Goal: Task Accomplishment & Management: Complete application form

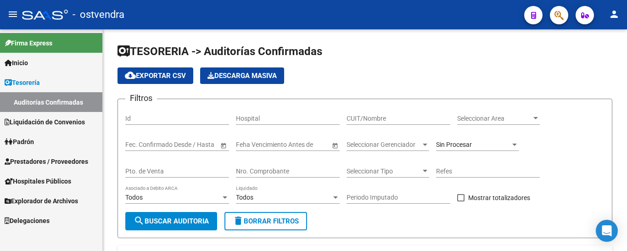
click at [21, 158] on span "Prestadores / Proveedores" at bounding box center [47, 161] width 84 height 10
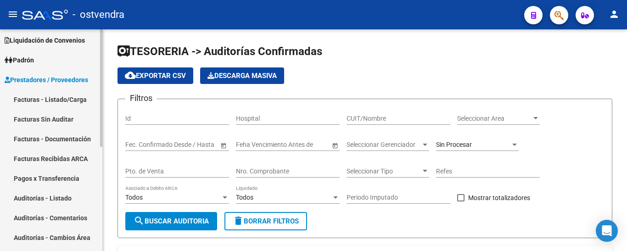
scroll to position [63, 0]
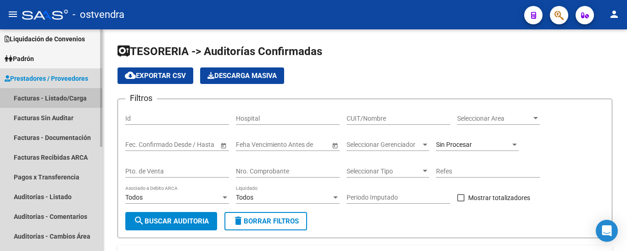
click at [19, 96] on link "Facturas - Listado/Carga" at bounding box center [51, 98] width 102 height 20
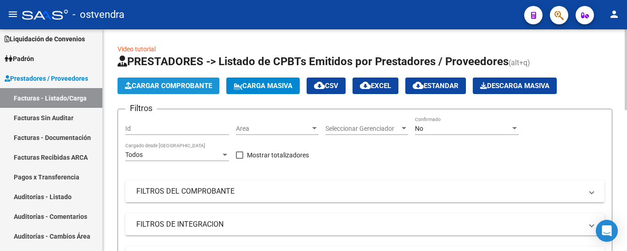
click at [172, 80] on button "Cargar Comprobante" at bounding box center [168, 86] width 102 height 17
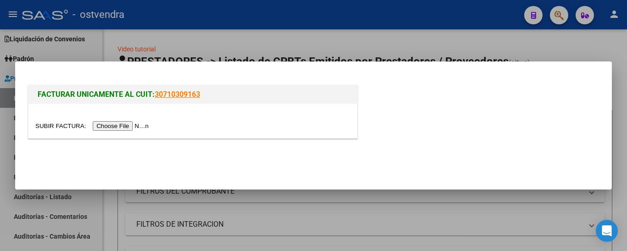
click at [123, 125] on input "file" at bounding box center [93, 126] width 116 height 10
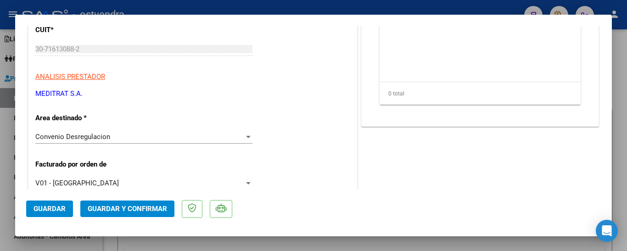
scroll to position [148, 0]
click at [130, 242] on div at bounding box center [313, 125] width 627 height 251
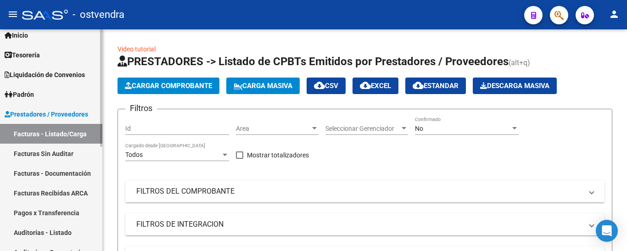
scroll to position [0, 0]
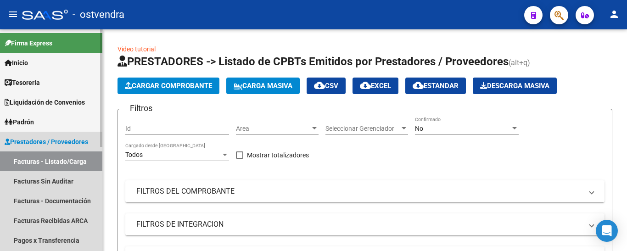
click at [50, 163] on link "Facturas - Listado/Carga" at bounding box center [51, 161] width 102 height 20
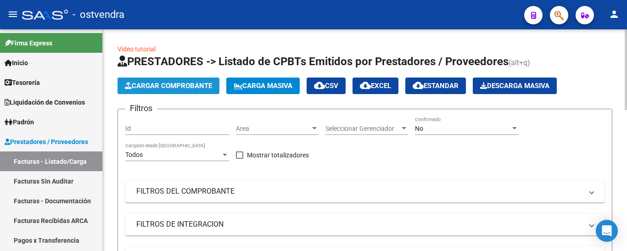
click at [183, 82] on span "Cargar Comprobante" at bounding box center [168, 86] width 87 height 8
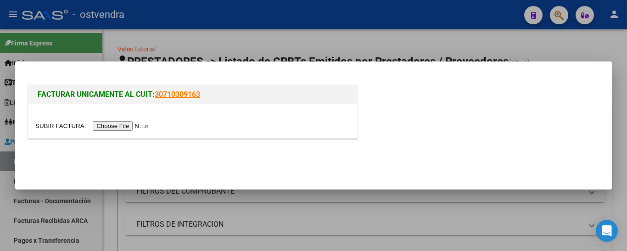
click at [142, 127] on input "file" at bounding box center [93, 126] width 116 height 10
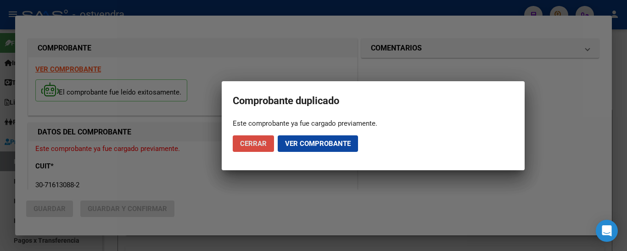
click at [267, 145] on button "Cerrar" at bounding box center [253, 143] width 41 height 17
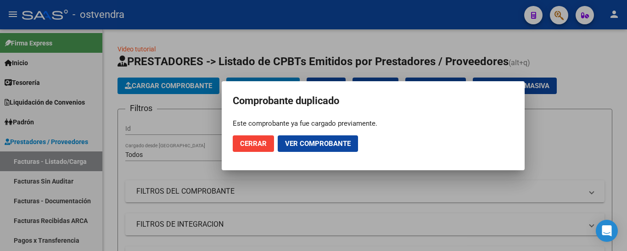
click at [323, 150] on button "Ver comprobante" at bounding box center [318, 143] width 80 height 17
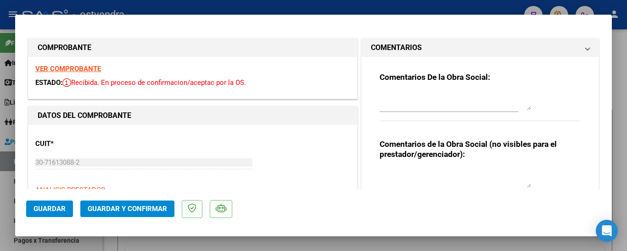
click at [154, 87] on span "Recibida. En proceso de confirmacion/aceptac por la OS." at bounding box center [154, 82] width 184 height 8
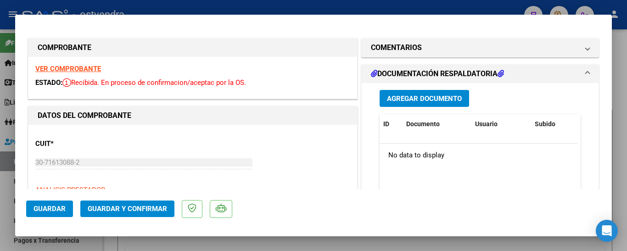
click at [100, 2] on div at bounding box center [313, 125] width 627 height 251
type input "$ 0,00"
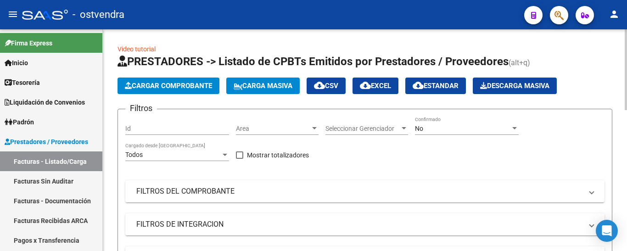
click at [160, 87] on span "Cargar Comprobante" at bounding box center [168, 86] width 87 height 8
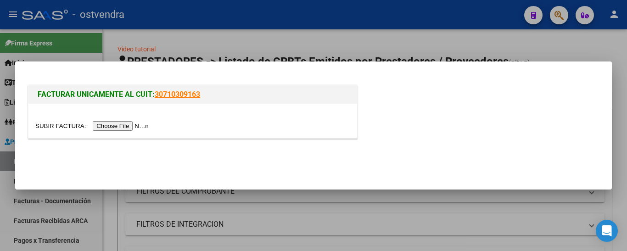
click at [137, 128] on input "file" at bounding box center [93, 126] width 116 height 10
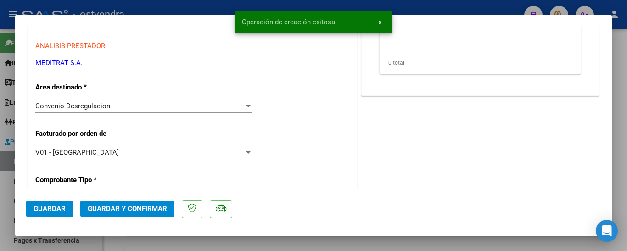
scroll to position [169, 0]
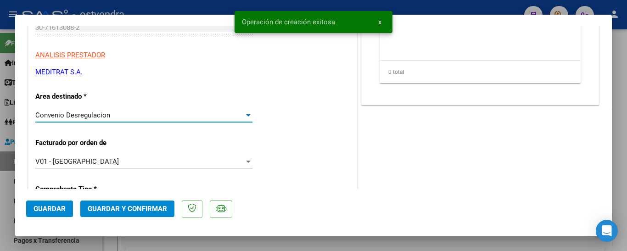
click at [98, 114] on span "Convenio Desregulacion" at bounding box center [72, 115] width 75 height 8
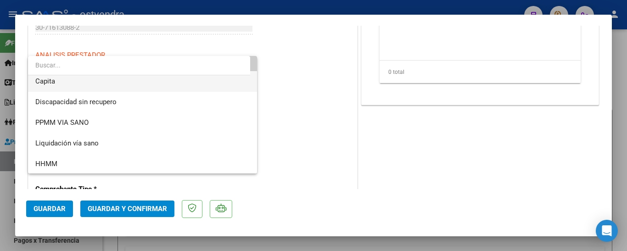
scroll to position [151, 0]
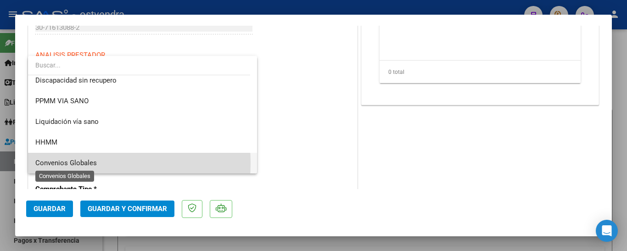
click at [74, 163] on span "Convenios Globales" at bounding box center [65, 163] width 61 height 8
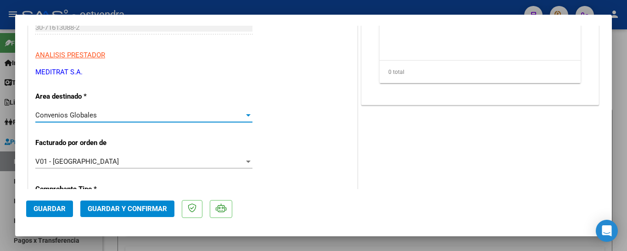
click at [83, 108] on div "Convenios Globales Seleccionar Area" at bounding box center [143, 115] width 217 height 14
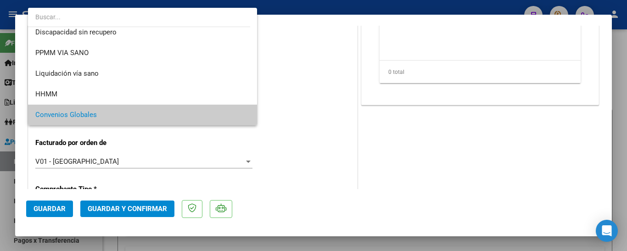
click at [166, 157] on div at bounding box center [313, 125] width 627 height 251
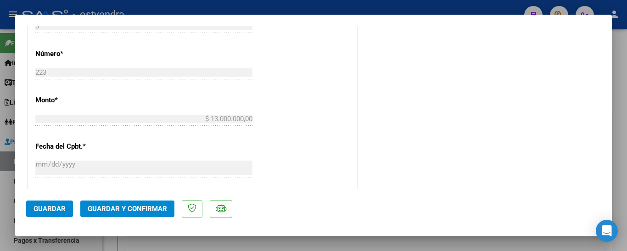
scroll to position [375, 0]
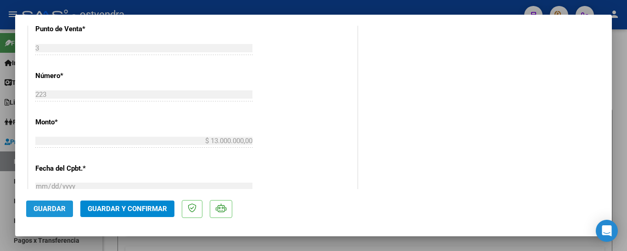
click at [47, 208] on span "Guardar" at bounding box center [50, 209] width 32 height 8
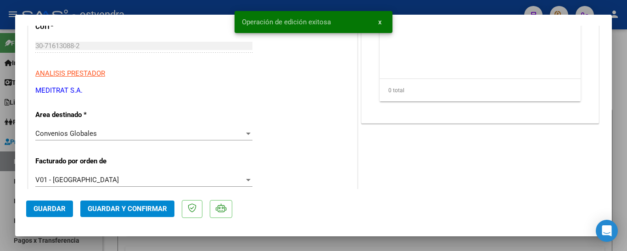
scroll to position [0, 0]
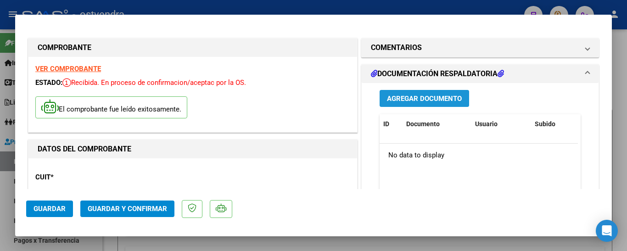
click at [444, 98] on span "Agregar Documento" at bounding box center [424, 99] width 75 height 8
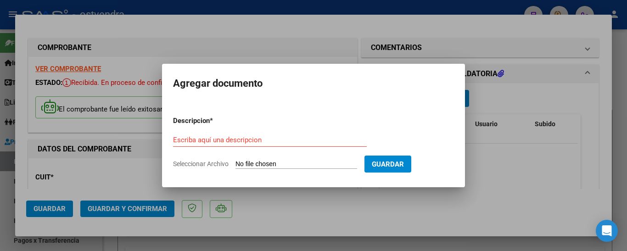
click at [276, 161] on input "Seleccionar Archivo" at bounding box center [296, 164] width 122 height 9
click at [486, 151] on div at bounding box center [313, 125] width 627 height 251
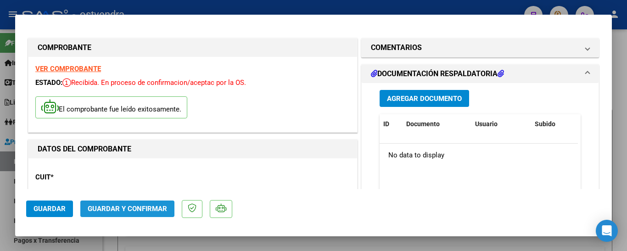
click at [135, 210] on span "Guardar y Confirmar" at bounding box center [127, 209] width 79 height 8
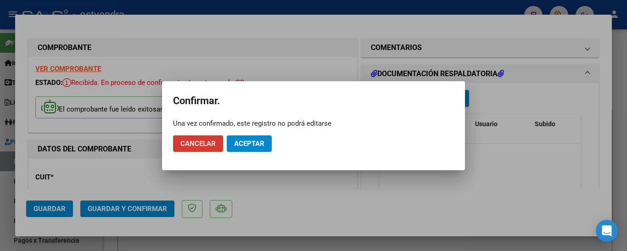
click at [257, 144] on span "Aceptar" at bounding box center [249, 144] width 30 height 8
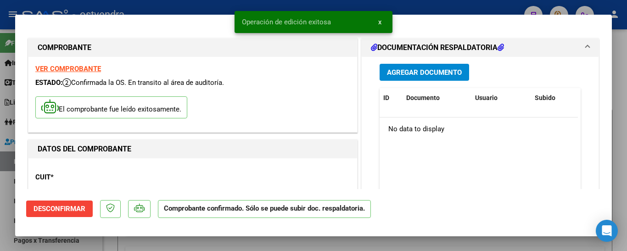
click at [3, 192] on div at bounding box center [313, 125] width 627 height 251
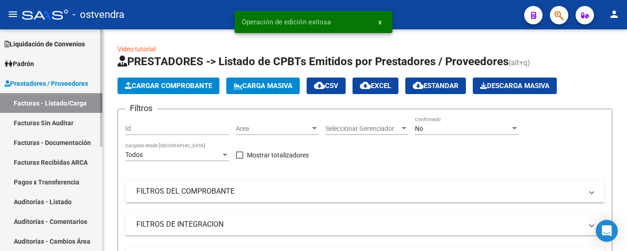
scroll to position [61, 0]
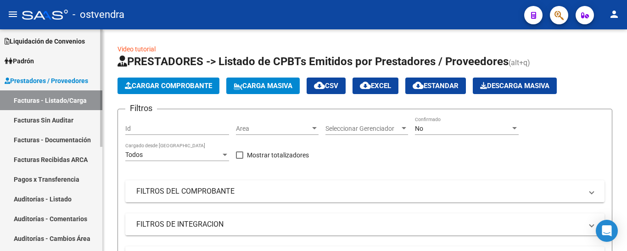
drag, startPoint x: 69, startPoint y: 121, endPoint x: 51, endPoint y: 118, distance: 18.6
click at [51, 118] on link "Facturas Sin Auditar" at bounding box center [51, 120] width 102 height 20
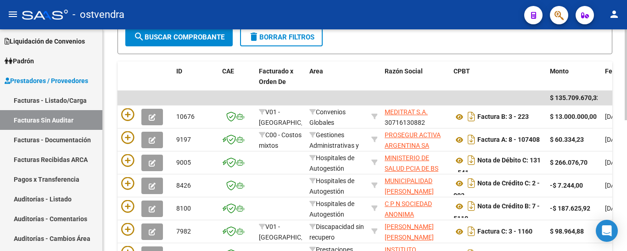
scroll to position [175, 0]
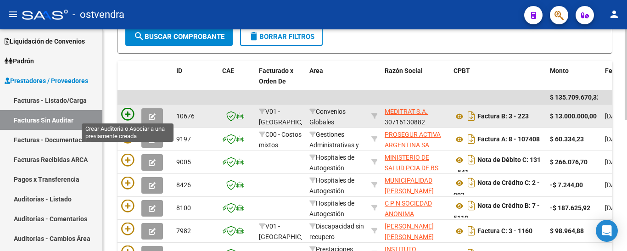
click at [125, 113] on icon at bounding box center [127, 114] width 13 height 13
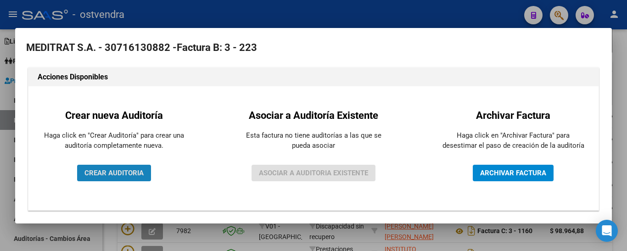
click at [114, 173] on span "CREAR AUDITORIA" at bounding box center [113, 173] width 59 height 8
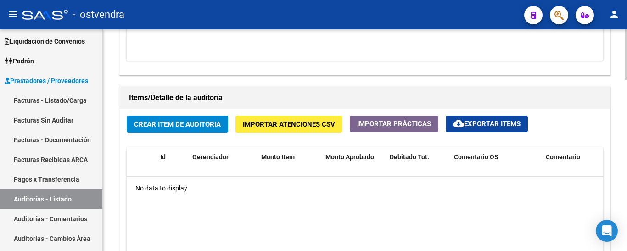
scroll to position [606, 0]
click at [190, 125] on span "Crear Item de Auditoria" at bounding box center [177, 124] width 87 height 8
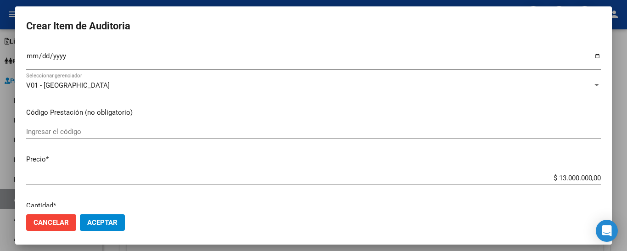
scroll to position [85, 0]
click at [116, 221] on span "Aceptar" at bounding box center [102, 222] width 30 height 8
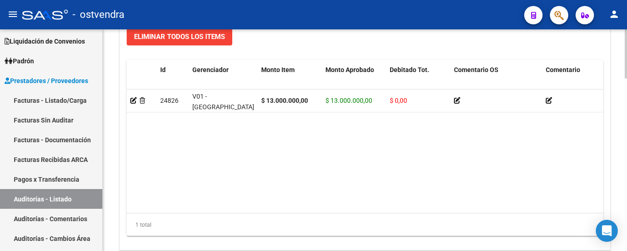
scroll to position [780, 0]
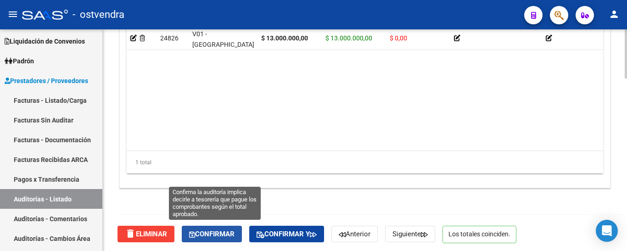
click at [202, 239] on button "Confirmar" at bounding box center [212, 234] width 60 height 17
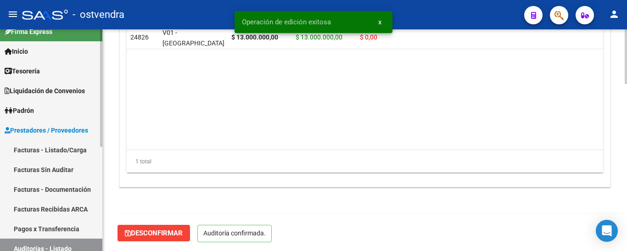
scroll to position [6, 0]
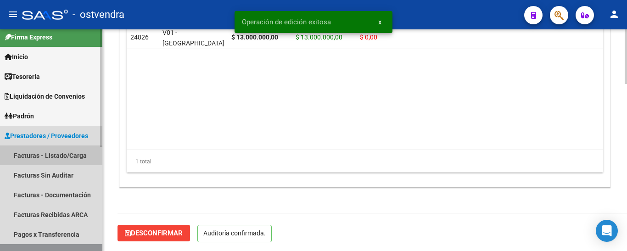
click at [39, 158] on link "Facturas - Listado/Carga" at bounding box center [51, 155] width 102 height 20
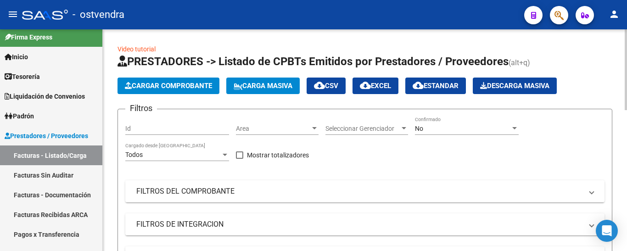
click at [200, 88] on span "Cargar Comprobante" at bounding box center [168, 86] width 87 height 8
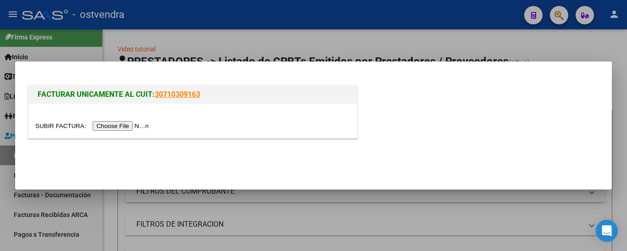
click at [132, 127] on input "file" at bounding box center [93, 126] width 116 height 10
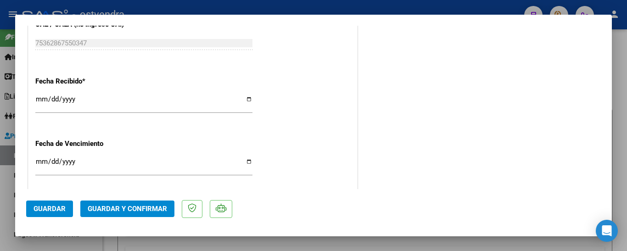
scroll to position [573, 0]
click at [140, 211] on span "Guardar y Confirmar" at bounding box center [127, 209] width 79 height 8
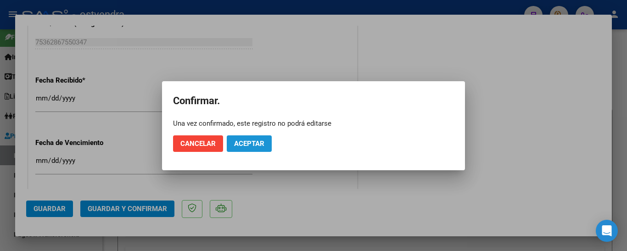
click at [236, 146] on span "Aceptar" at bounding box center [249, 144] width 30 height 8
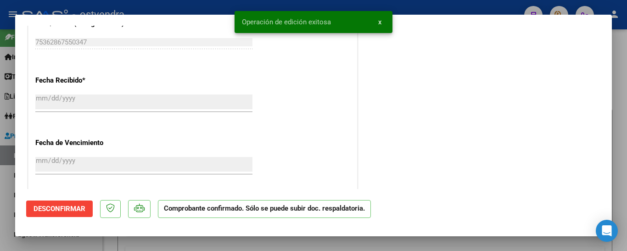
click at [1, 186] on div at bounding box center [313, 125] width 627 height 251
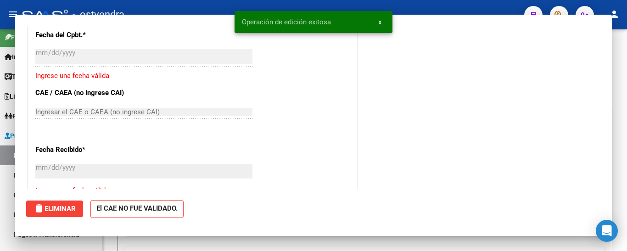
scroll to position [0, 0]
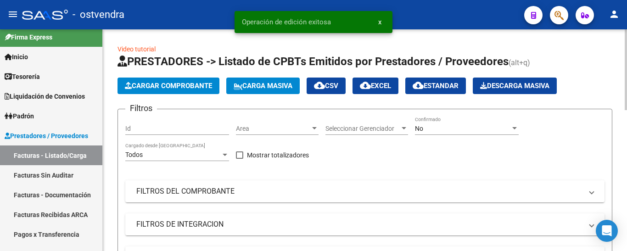
click at [143, 84] on span "Cargar Comprobante" at bounding box center [168, 86] width 87 height 8
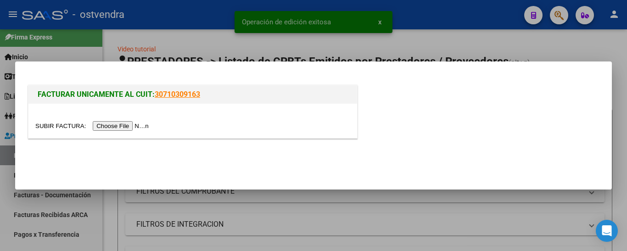
click at [132, 126] on input "file" at bounding box center [93, 126] width 116 height 10
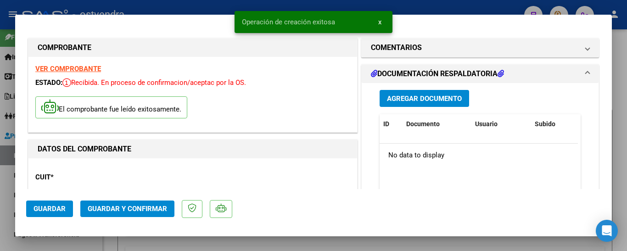
click at [143, 204] on button "Guardar y Confirmar" at bounding box center [127, 209] width 94 height 17
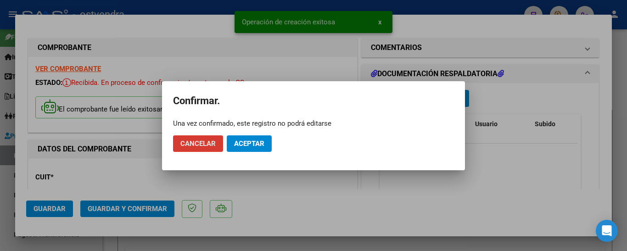
click at [253, 150] on button "Aceptar" at bounding box center [249, 143] width 45 height 17
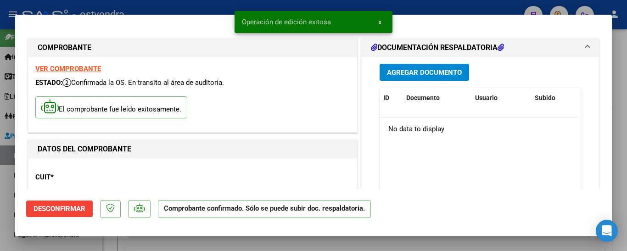
click at [74, 240] on div at bounding box center [313, 125] width 627 height 251
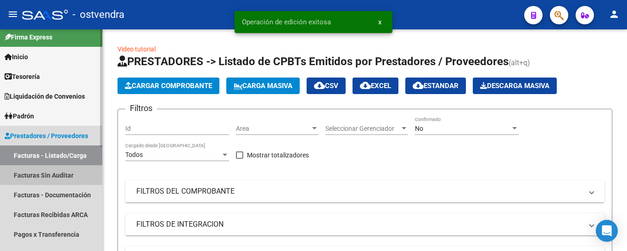
click at [29, 175] on link "Facturas Sin Auditar" at bounding box center [51, 175] width 102 height 20
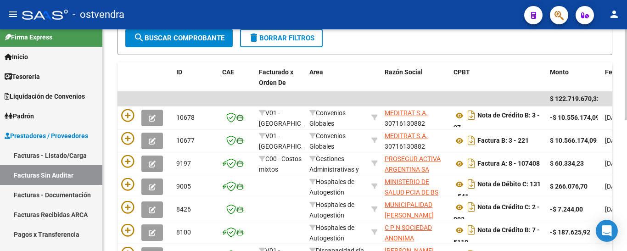
scroll to position [174, 0]
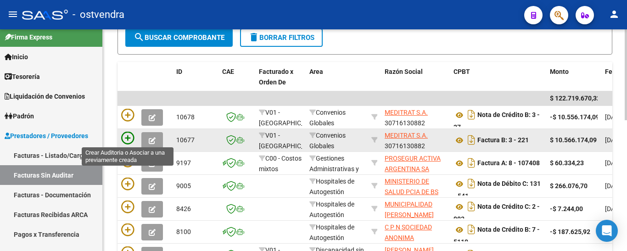
click at [126, 135] on icon at bounding box center [127, 138] width 13 height 13
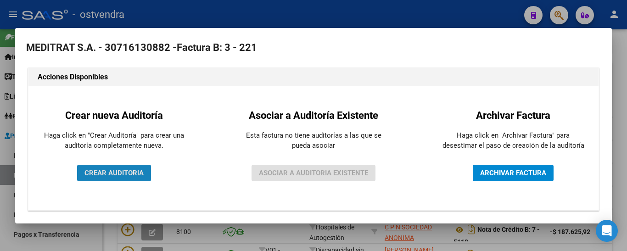
click at [116, 171] on span "CREAR AUDITORIA" at bounding box center [113, 173] width 59 height 8
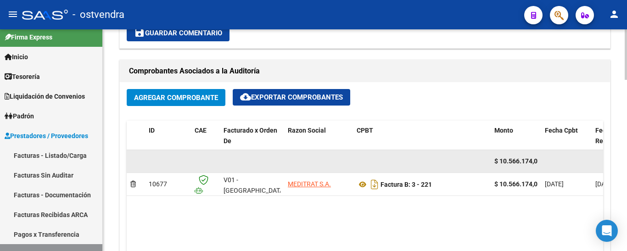
scroll to position [408, 0]
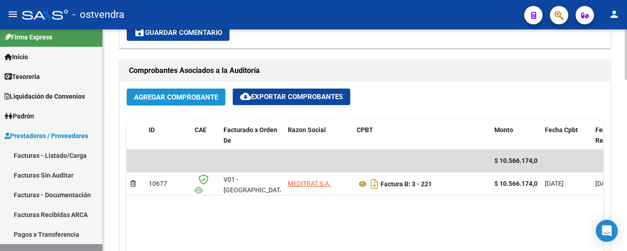
drag, startPoint x: 197, startPoint y: 96, endPoint x: 159, endPoint y: 95, distance: 38.1
click at [159, 95] on span "Agregar Comprobante" at bounding box center [176, 97] width 84 height 8
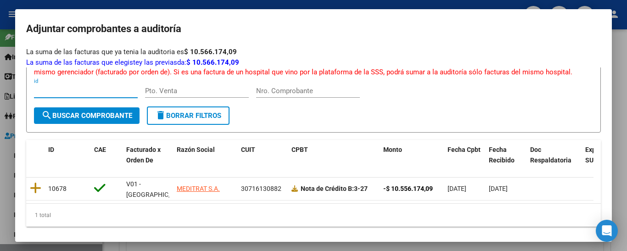
scroll to position [53, 0]
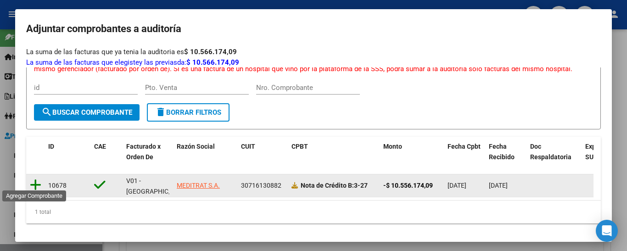
click at [34, 181] on icon at bounding box center [35, 185] width 11 height 13
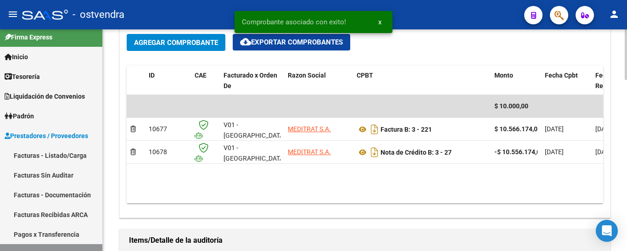
scroll to position [539, 0]
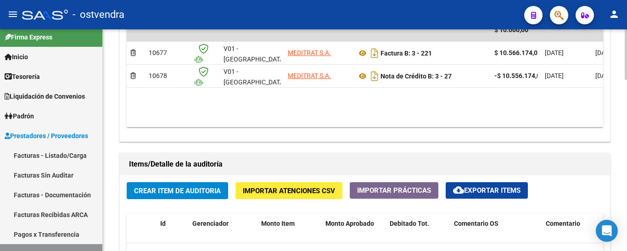
drag, startPoint x: 369, startPoint y: 113, endPoint x: 402, endPoint y: 109, distance: 34.2
click at [402, 109] on datatable-body "$ 10.000,00 10677 V01 - [PERSON_NAME] MEDITRAT S.A. Factura B: 3 - 221 $ 10.566…" at bounding box center [365, 73] width 476 height 108
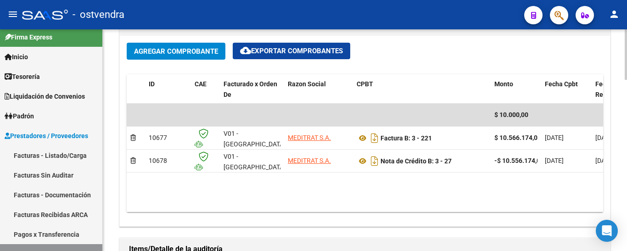
scroll to position [454, 0]
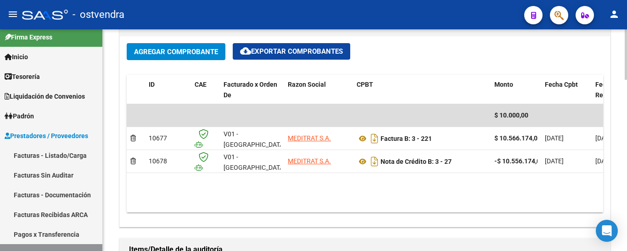
drag, startPoint x: 366, startPoint y: 212, endPoint x: 408, endPoint y: 203, distance: 42.6
click at [408, 203] on div "Agregar Comprobante cloud_download Exportar Comprobantes ID CAE Facturado x Ord…" at bounding box center [365, 131] width 490 height 190
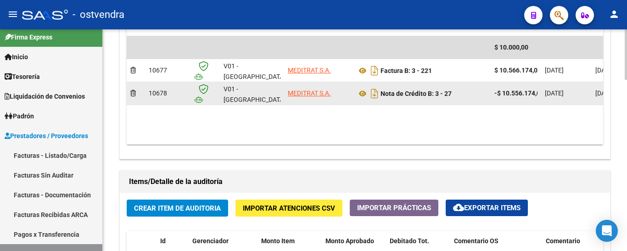
scroll to position [523, 0]
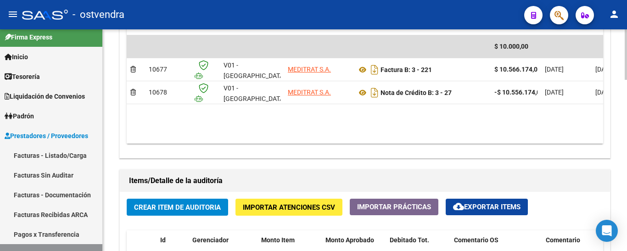
click at [193, 210] on button "Crear Item de Auditoria" at bounding box center [177, 207] width 101 height 17
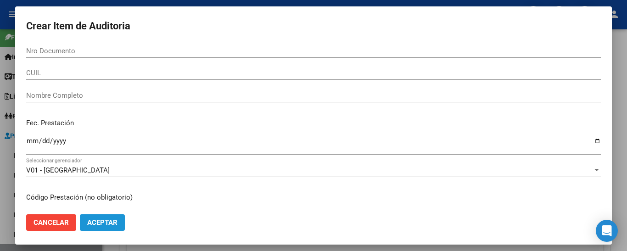
click at [101, 221] on span "Aceptar" at bounding box center [102, 222] width 30 height 8
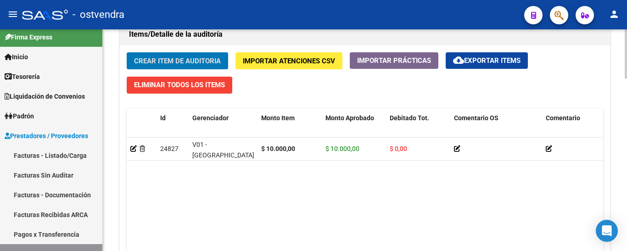
scroll to position [780, 0]
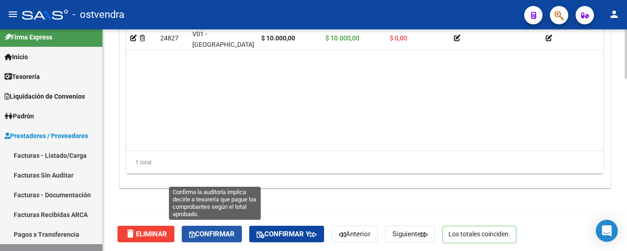
click at [221, 234] on span "Confirmar" at bounding box center [211, 234] width 45 height 8
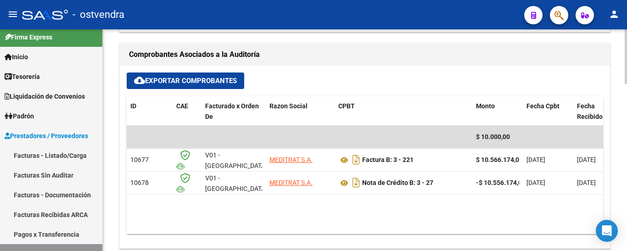
scroll to position [359, 0]
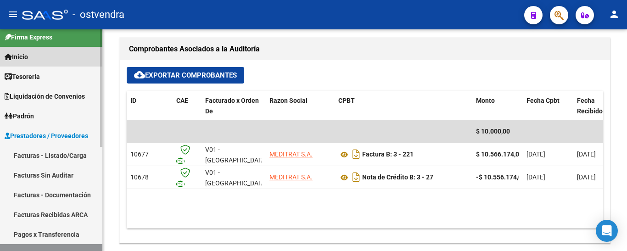
click at [34, 57] on link "Inicio" at bounding box center [51, 57] width 102 height 20
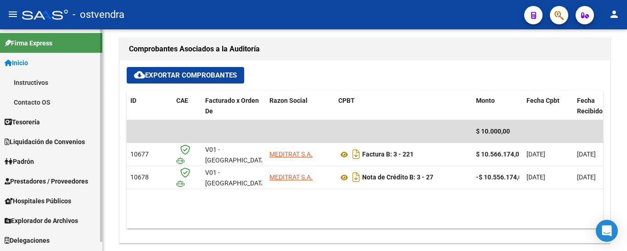
scroll to position [0, 0]
click at [26, 120] on span "Tesorería" at bounding box center [22, 122] width 35 height 10
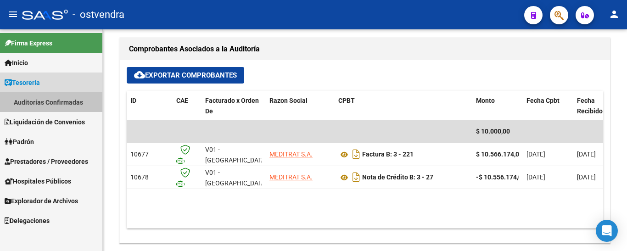
click at [27, 103] on link "Auditorías Confirmadas" at bounding box center [51, 102] width 102 height 20
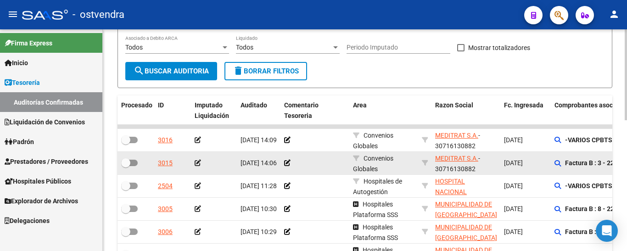
scroll to position [0, 2]
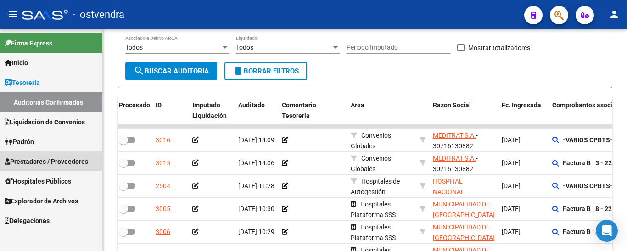
click at [40, 167] on link "Prestadores / Proveedores" at bounding box center [51, 161] width 102 height 20
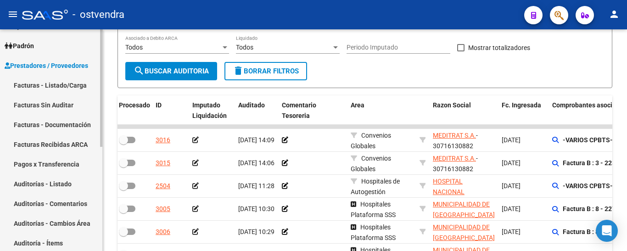
scroll to position [77, 0]
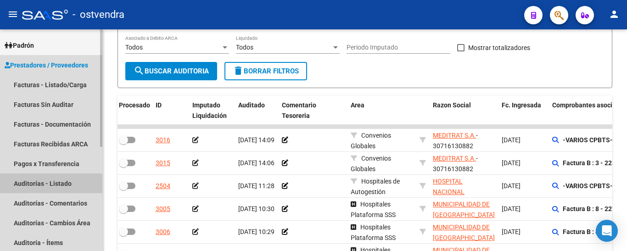
click at [39, 181] on link "Auditorías - Listado" at bounding box center [51, 183] width 102 height 20
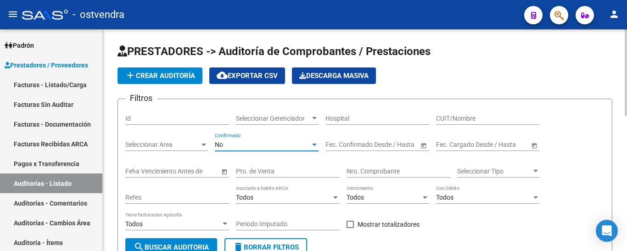
click at [261, 144] on div "No" at bounding box center [262, 145] width 95 height 8
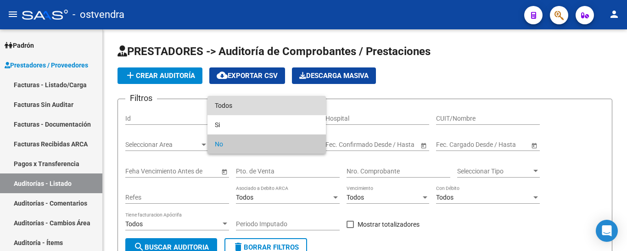
click at [226, 105] on span "Todos" at bounding box center [267, 105] width 104 height 19
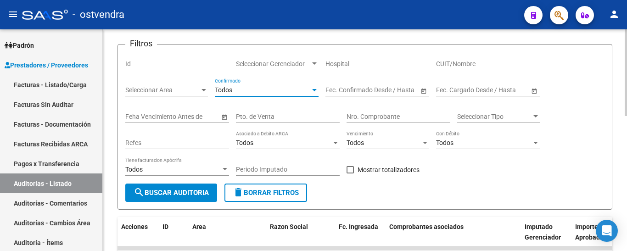
scroll to position [56, 0]
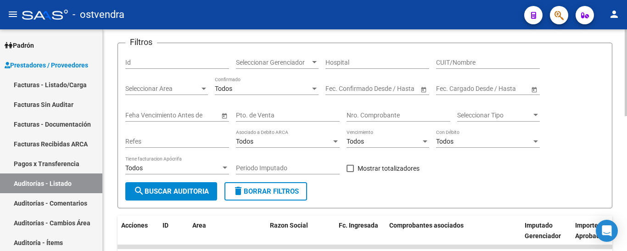
click at [456, 57] on div "CUIT/Nombre" at bounding box center [488, 59] width 104 height 18
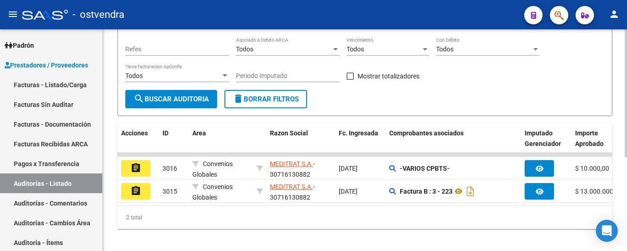
scroll to position [162, 0]
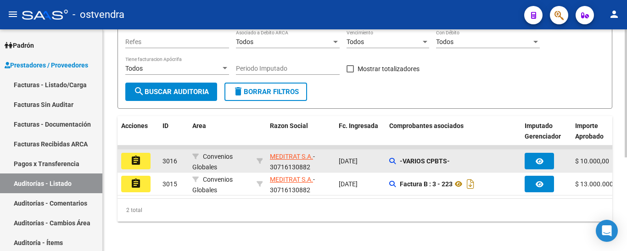
type input "meditrat"
click at [137, 155] on mat-icon "assignment" at bounding box center [135, 160] width 11 height 11
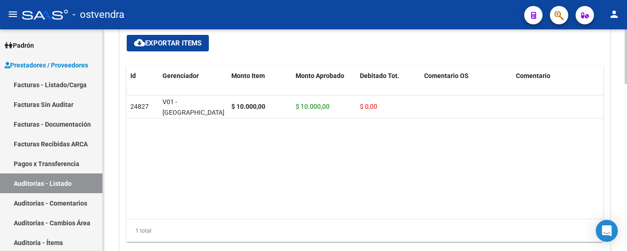
scroll to position [677, 0]
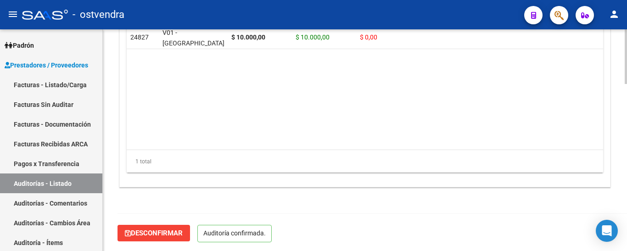
click at [143, 225] on button "Desconfirmar" at bounding box center [153, 233] width 73 height 17
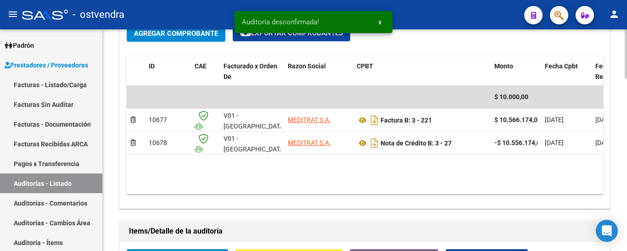
scroll to position [472, 0]
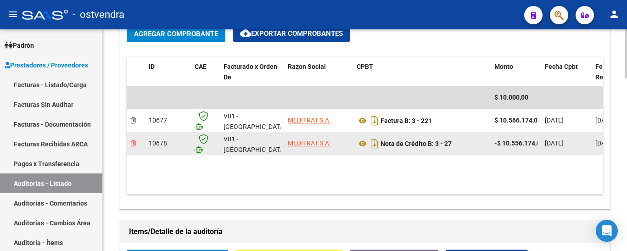
click at [132, 142] on icon at bounding box center [133, 143] width 6 height 6
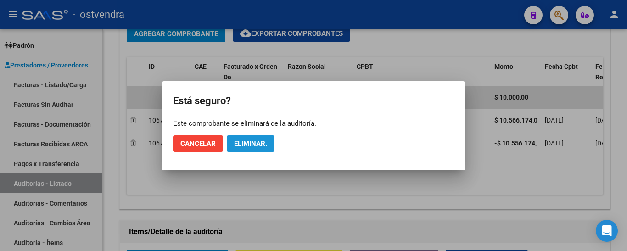
click at [253, 149] on button "Eliminar." at bounding box center [251, 143] width 48 height 17
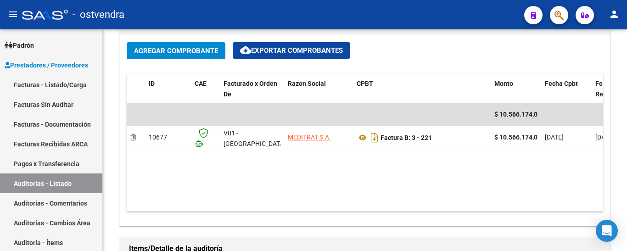
scroll to position [458, 0]
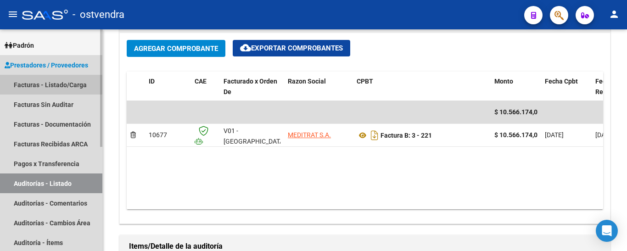
click at [44, 89] on link "Facturas - Listado/Carga" at bounding box center [51, 85] width 102 height 20
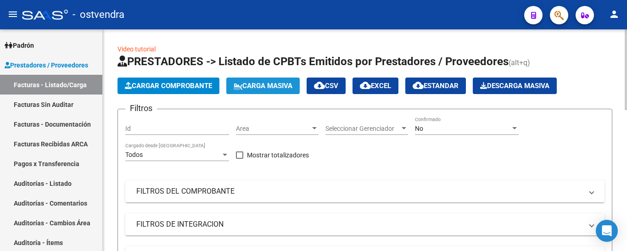
click at [254, 85] on span "Carga Masiva" at bounding box center [263, 86] width 59 height 8
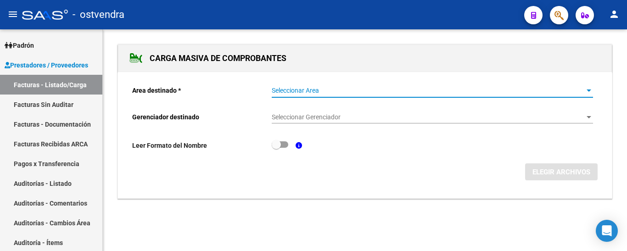
click at [294, 87] on span "Seleccionar Area" at bounding box center [428, 91] width 313 height 8
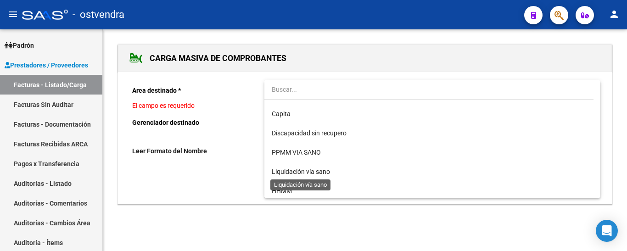
scroll to position [133, 0]
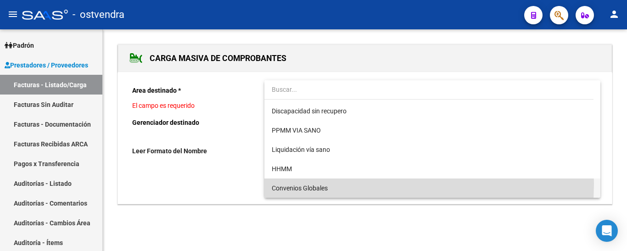
click at [311, 184] on span "Convenios Globales" at bounding box center [432, 188] width 321 height 19
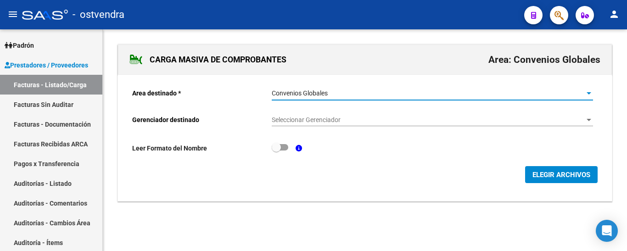
click at [290, 117] on span "Seleccionar Gerenciador" at bounding box center [428, 120] width 313 height 8
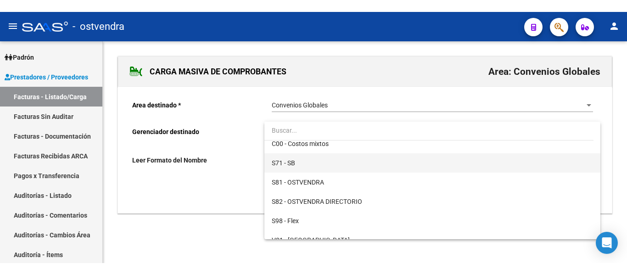
scroll to position [75, 0]
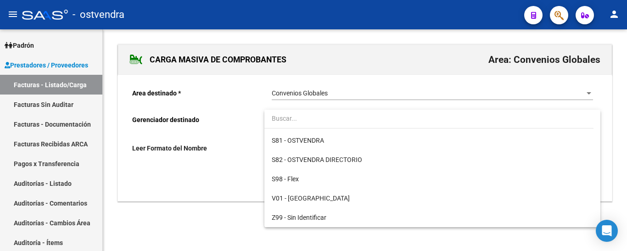
click at [206, 211] on div at bounding box center [313, 125] width 627 height 251
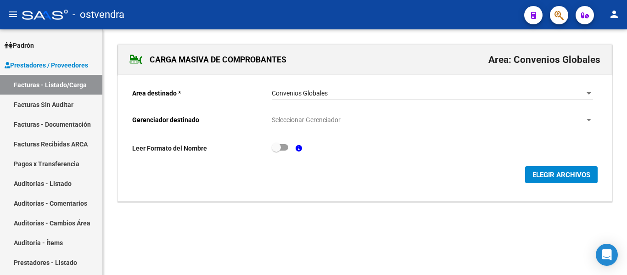
scroll to position [77, 0]
